Goal: Find specific page/section: Find specific page/section

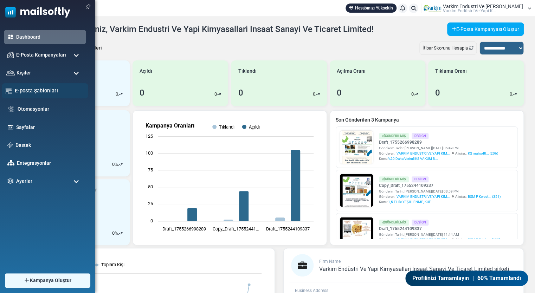
click at [41, 90] on link "E-posta Şablonları" at bounding box center [50, 91] width 70 height 8
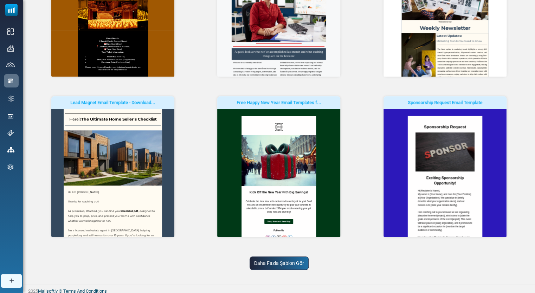
scroll to position [162, 0]
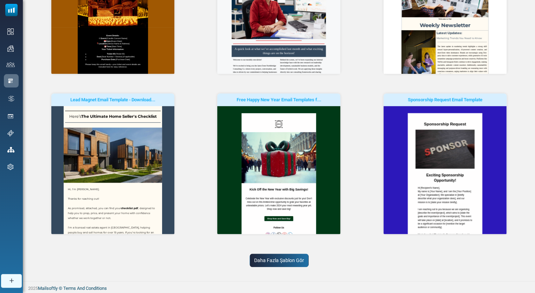
click at [273, 258] on link "Daha Fazla Şablon Gör" at bounding box center [279, 260] width 59 height 13
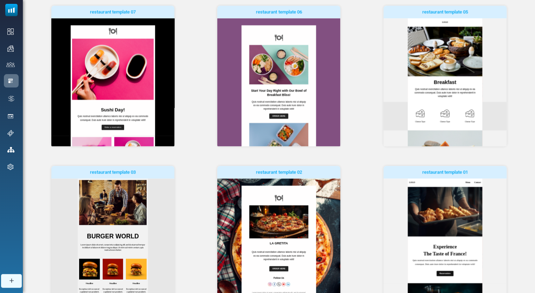
scroll to position [485, 0]
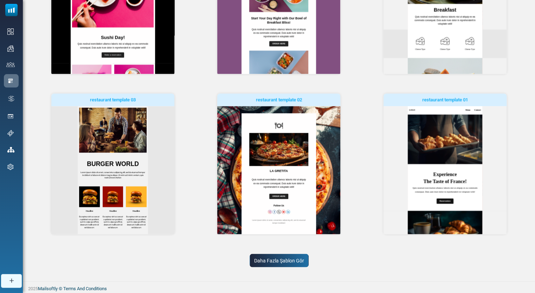
click at [285, 263] on link "Daha Fazla Şablon Gör" at bounding box center [279, 260] width 59 height 13
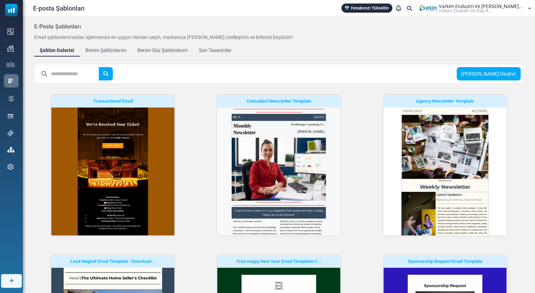
scroll to position [0, 0]
